Goal: Task Accomplishment & Management: Use online tool/utility

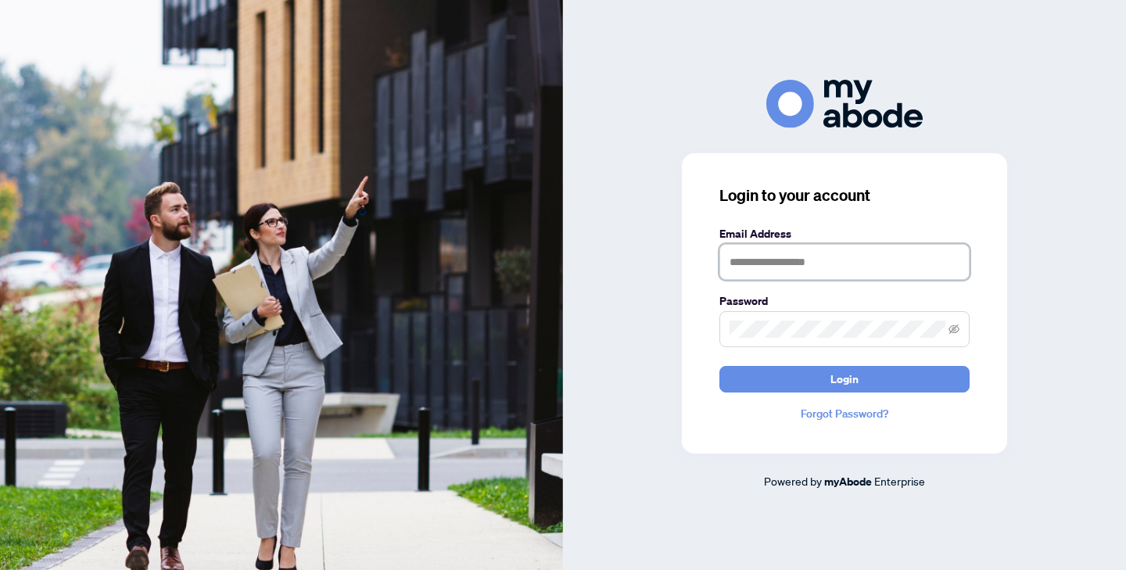
click at [873, 249] on input "text" at bounding box center [845, 262] width 250 height 36
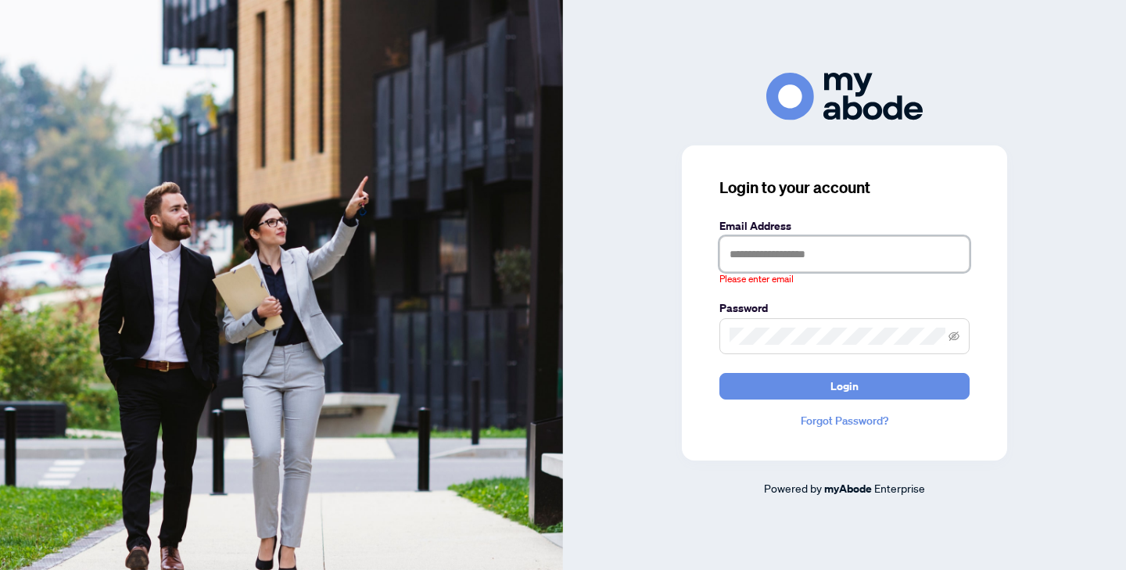
type input "**********"
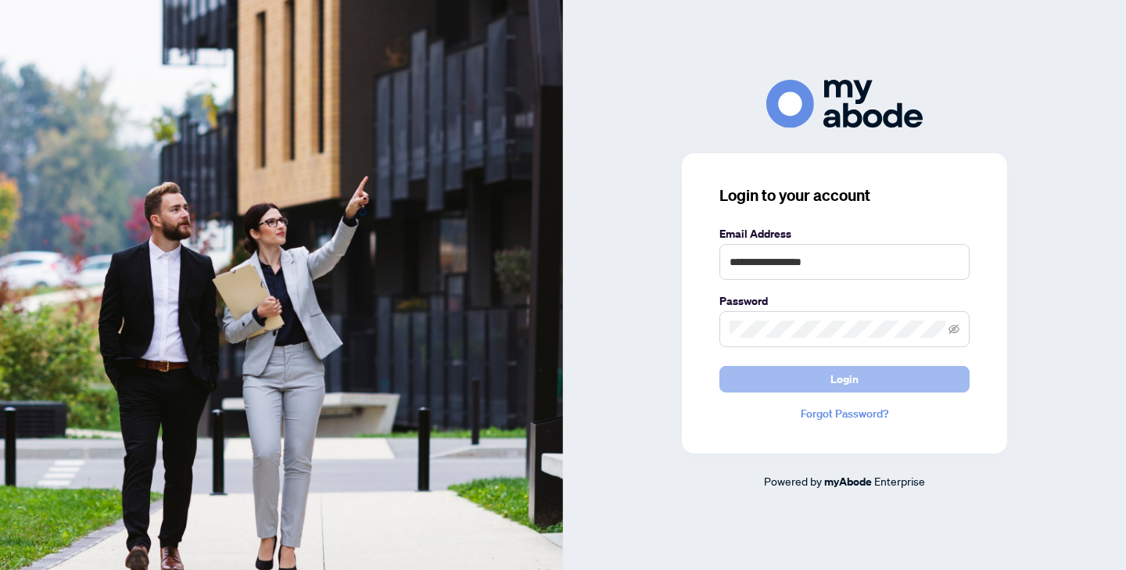
click at [831, 385] on span "Login" at bounding box center [845, 379] width 28 height 25
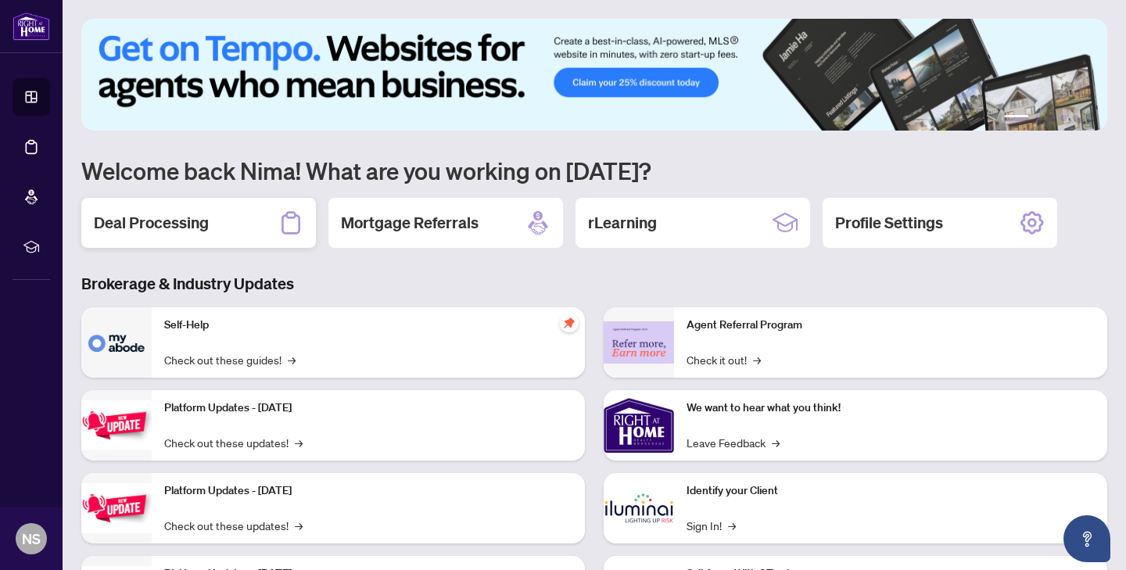
click at [217, 203] on div "Deal Processing" at bounding box center [198, 223] width 235 height 50
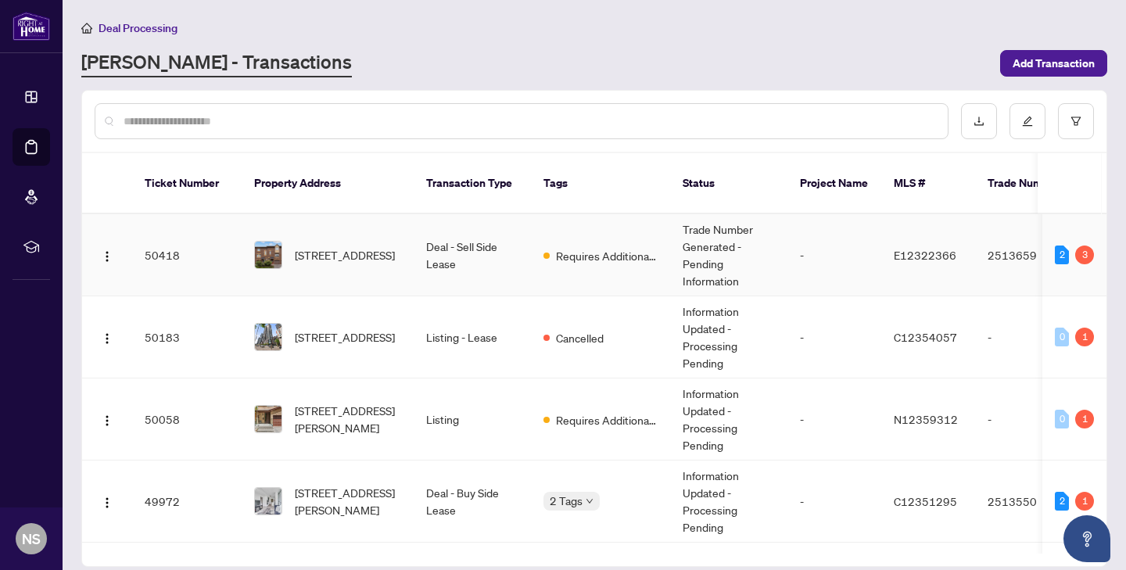
click at [339, 257] on td "[STREET_ADDRESS]" at bounding box center [328, 255] width 172 height 82
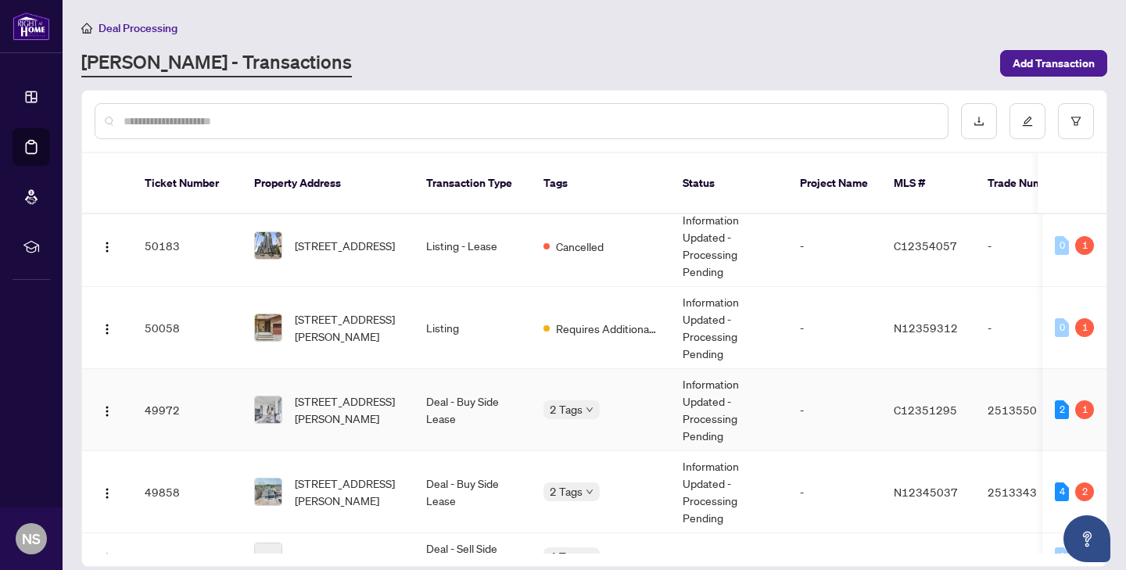
scroll to position [140, 0]
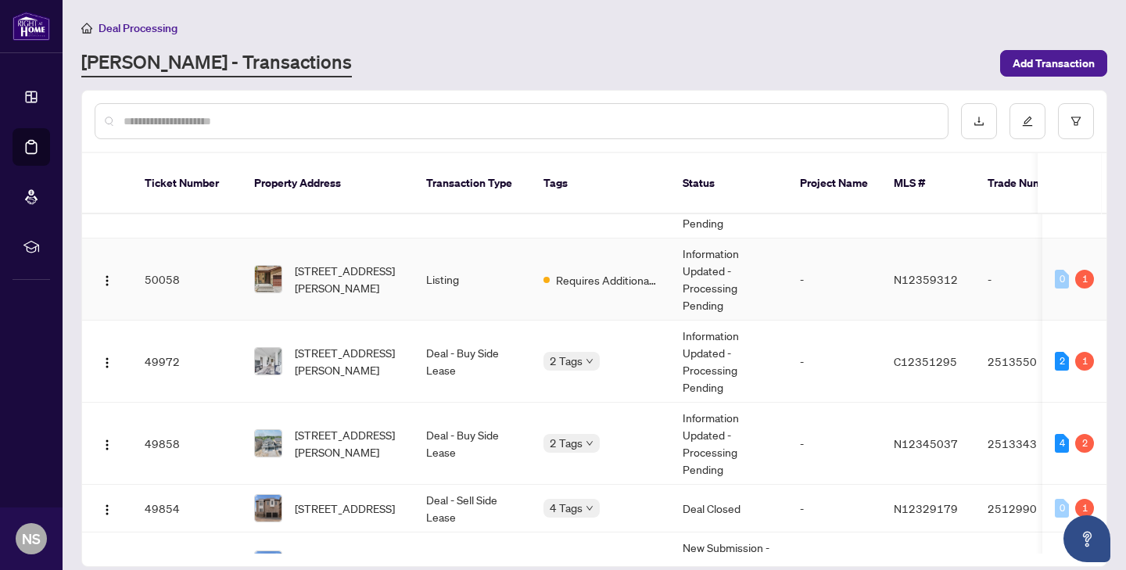
click at [354, 282] on td "11 Michael Dr, Richmond Hill, Ontario L4C 5W6, Canada" at bounding box center [328, 280] width 172 height 82
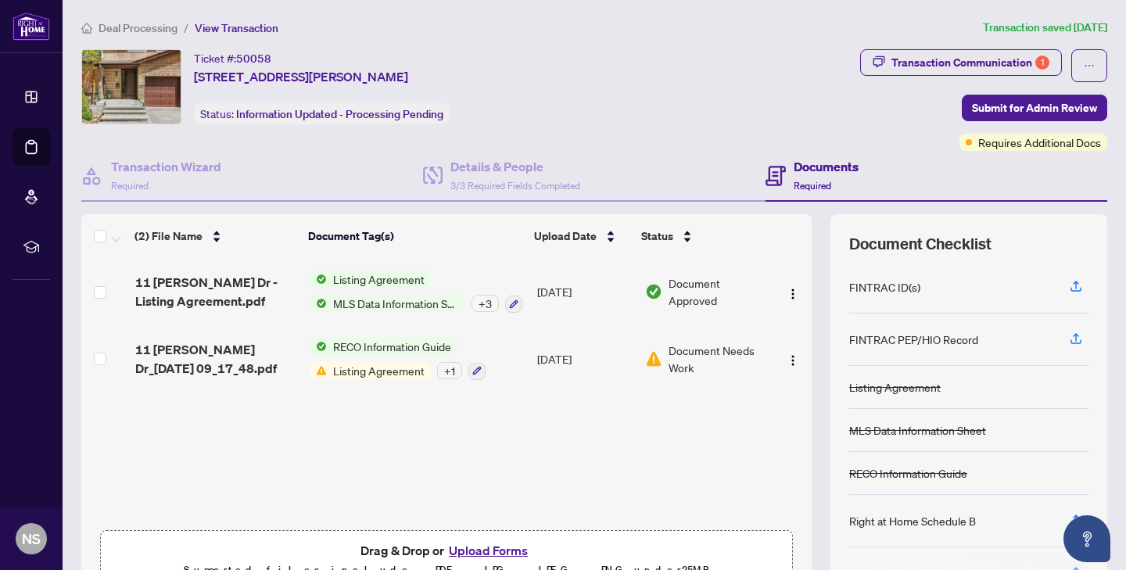
scroll to position [130, 0]
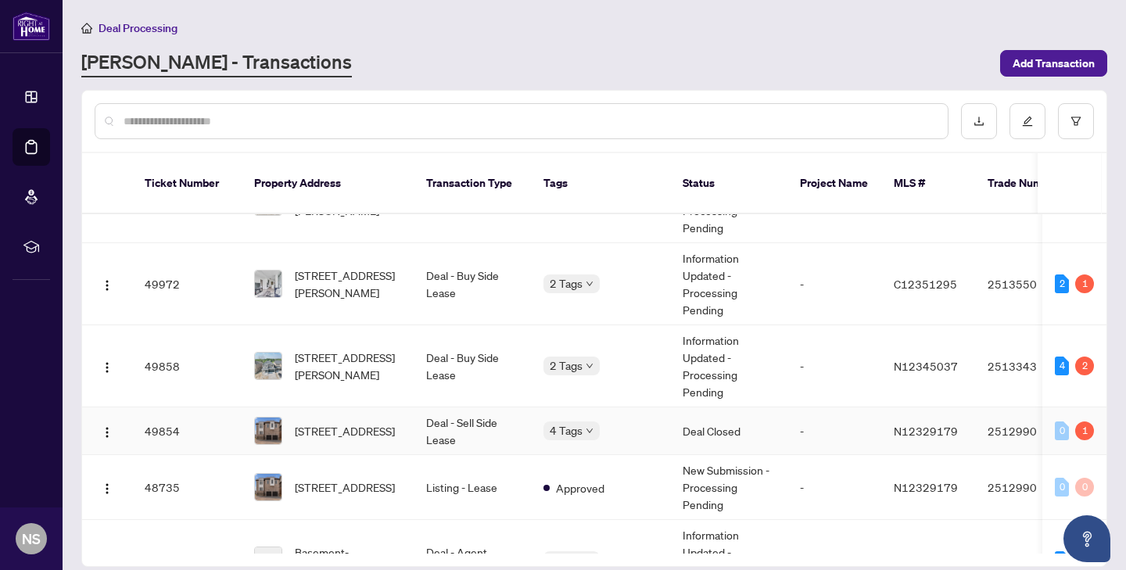
scroll to position [131, 0]
